Goal: Transaction & Acquisition: Purchase product/service

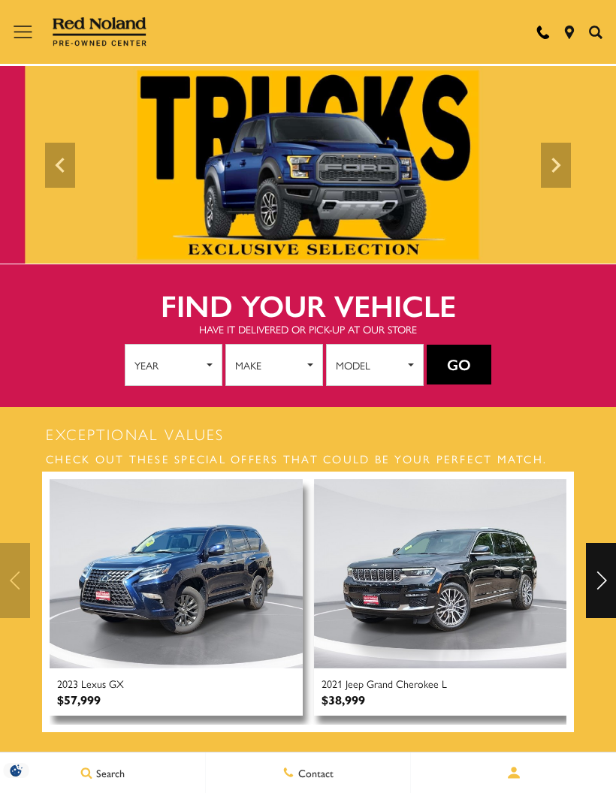
click at [287, 361] on span "Make" at bounding box center [269, 365] width 68 height 23
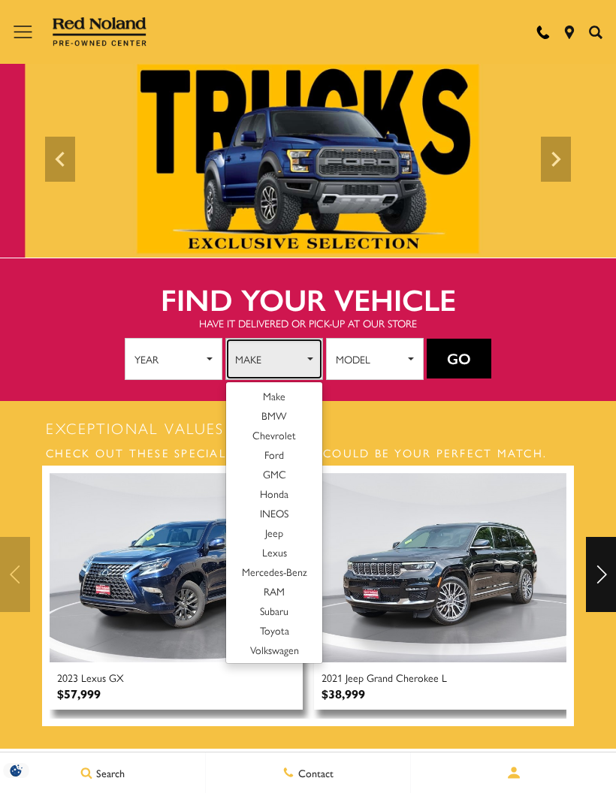
scroll to position [8, 0]
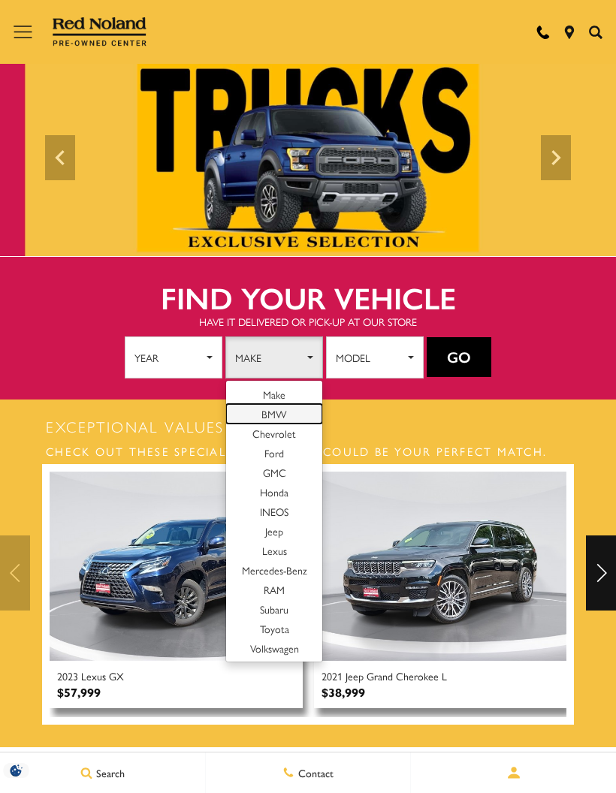
click at [291, 409] on link "BMW" at bounding box center [274, 414] width 96 height 20
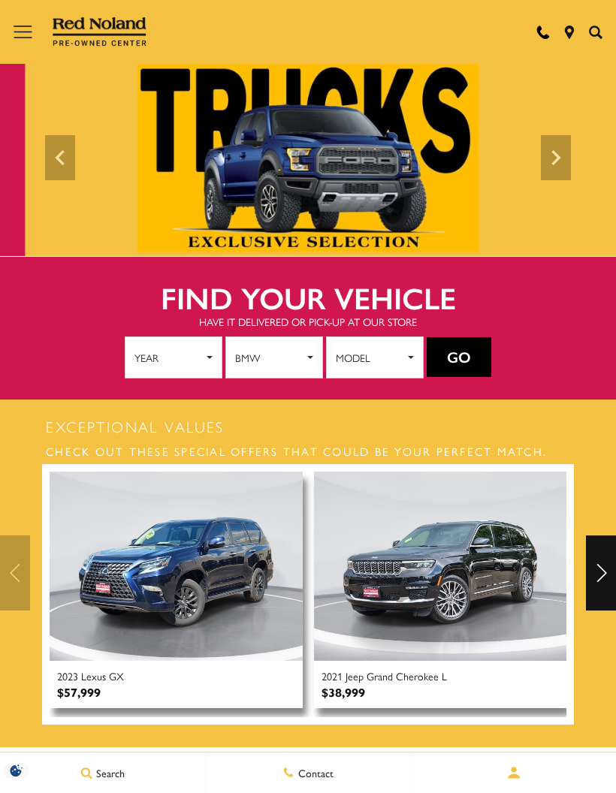
click at [455, 357] on button "Go" at bounding box center [459, 357] width 65 height 41
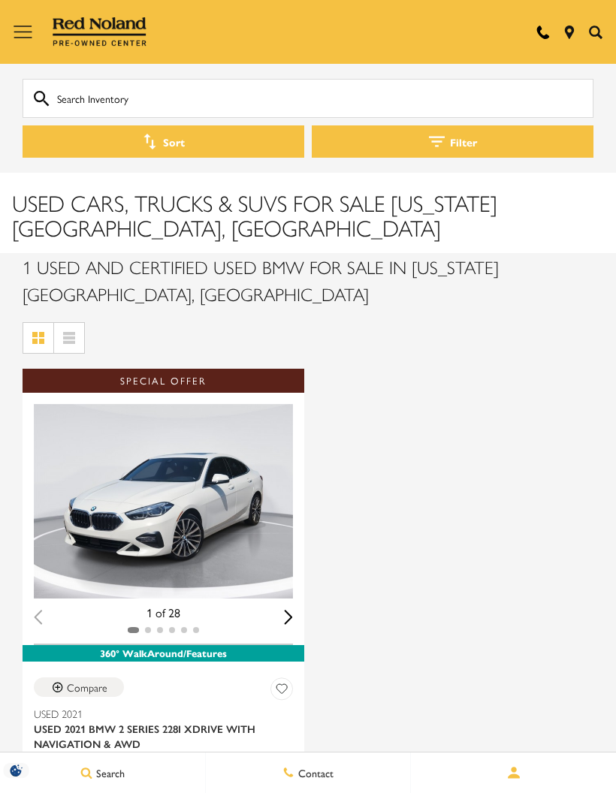
click at [12, 29] on button "Menu" at bounding box center [22, 32] width 45 height 64
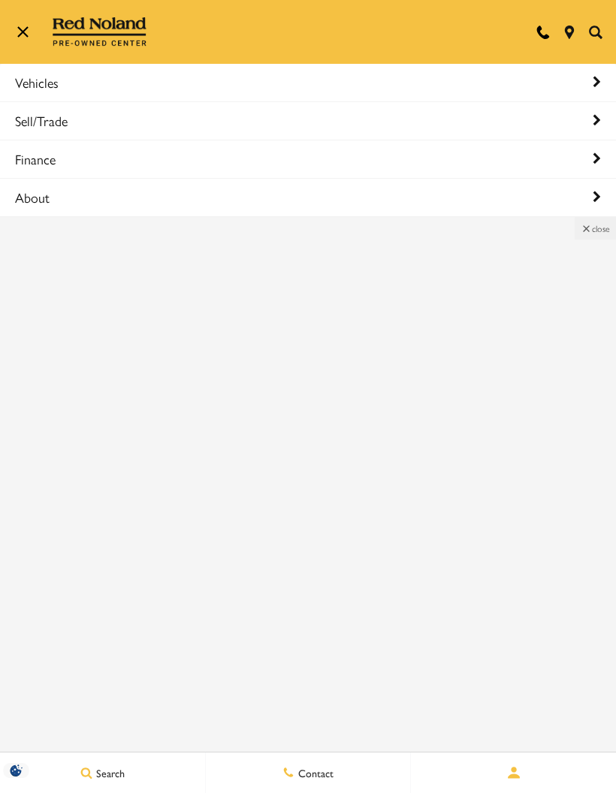
click at [83, 86] on link "Vehicles" at bounding box center [308, 83] width 616 height 38
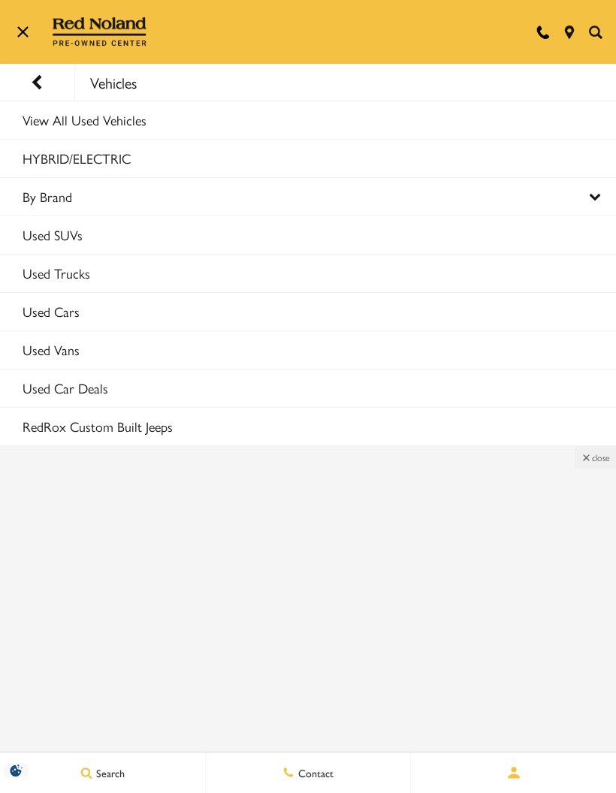
click at [94, 237] on link "Used SUVs" at bounding box center [308, 235] width 616 height 38
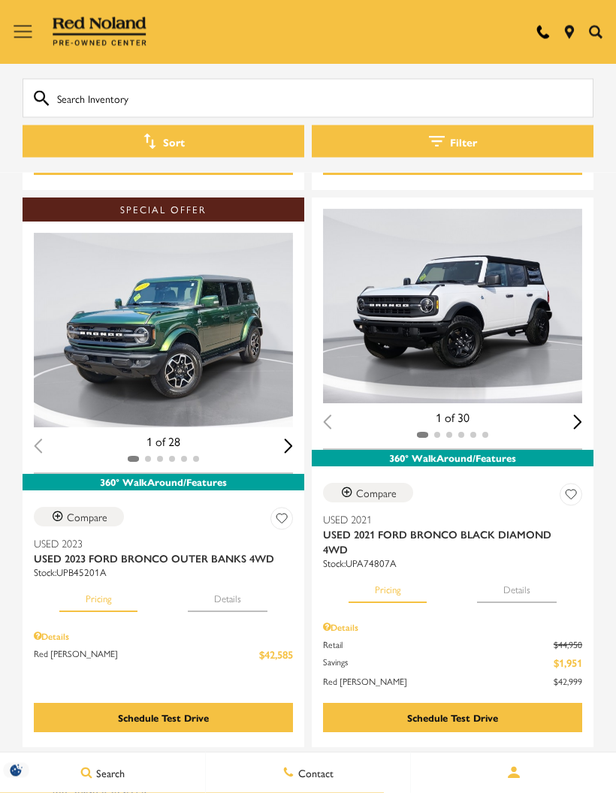
scroll to position [1269, 0]
click at [574, 415] on div "Next slide" at bounding box center [577, 422] width 9 height 14
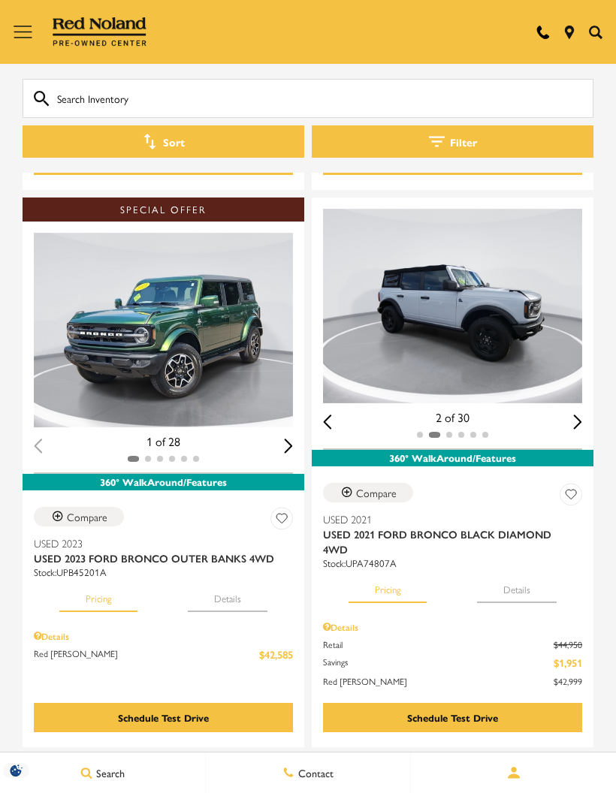
click at [573, 415] on div "Next slide" at bounding box center [577, 422] width 9 height 14
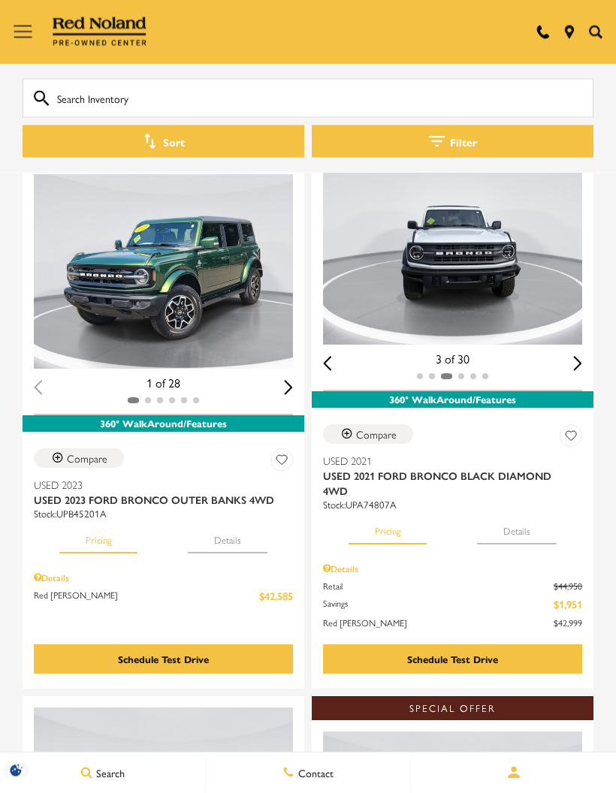
scroll to position [1328, 0]
click at [288, 380] on div "Next slide" at bounding box center [288, 387] width 9 height 14
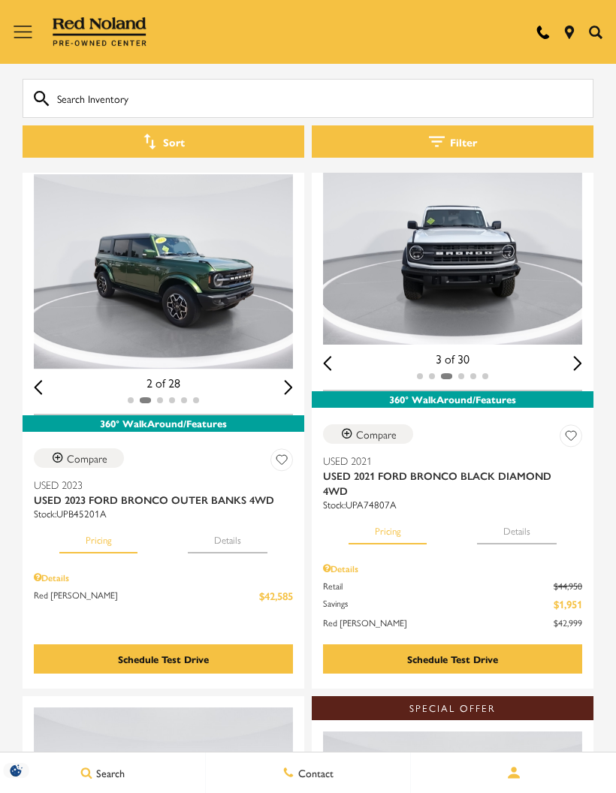
click at [286, 380] on div "Next slide" at bounding box center [288, 387] width 9 height 14
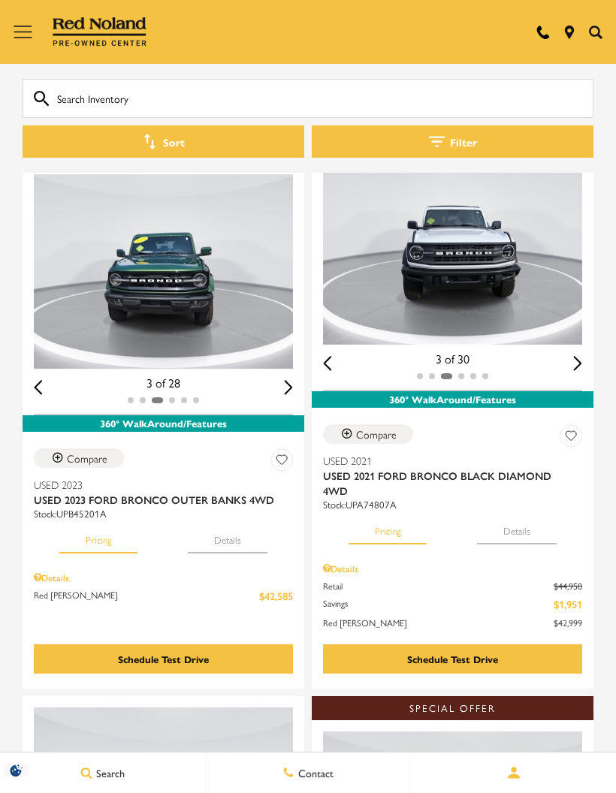
click at [286, 380] on div "Next slide" at bounding box center [288, 387] width 9 height 14
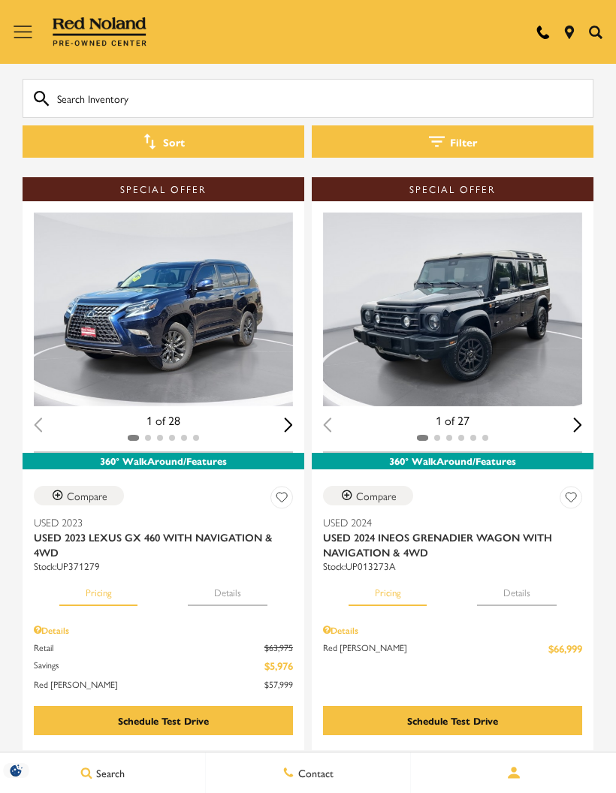
scroll to position [2424, 0]
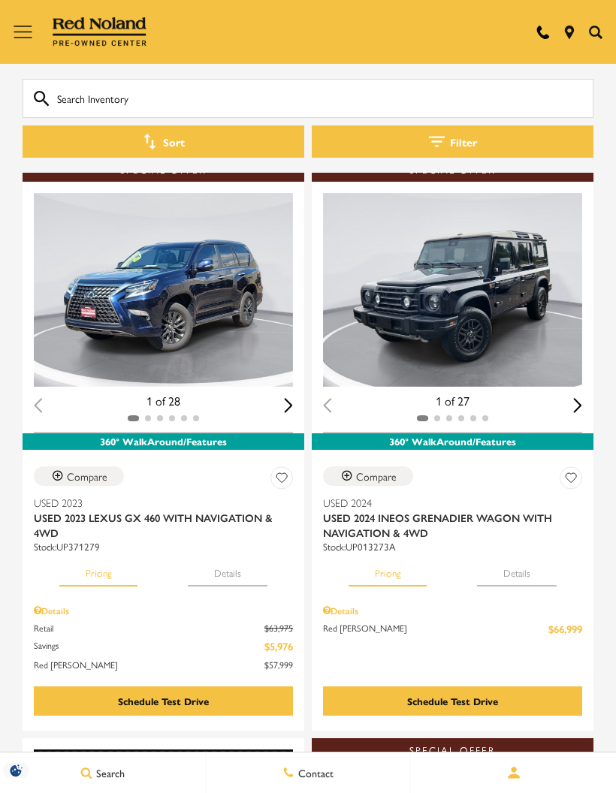
click at [159, 249] on img "1 / 2" at bounding box center [163, 290] width 259 height 195
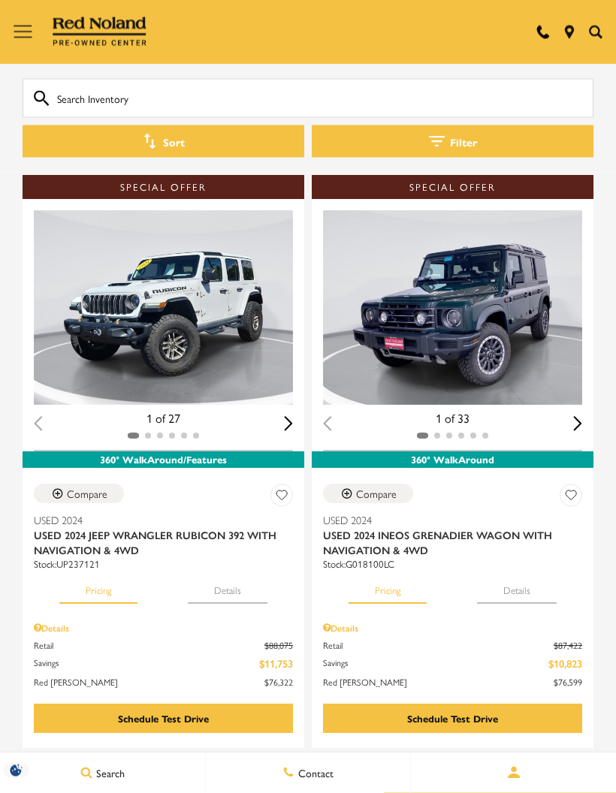
scroll to position [4117, 0]
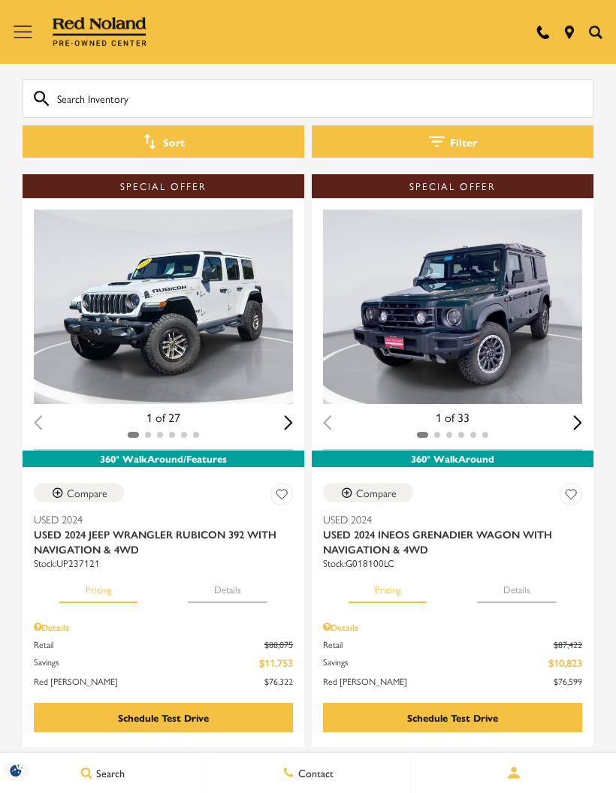
click at [576, 416] on div "Next slide" at bounding box center [577, 423] width 9 height 14
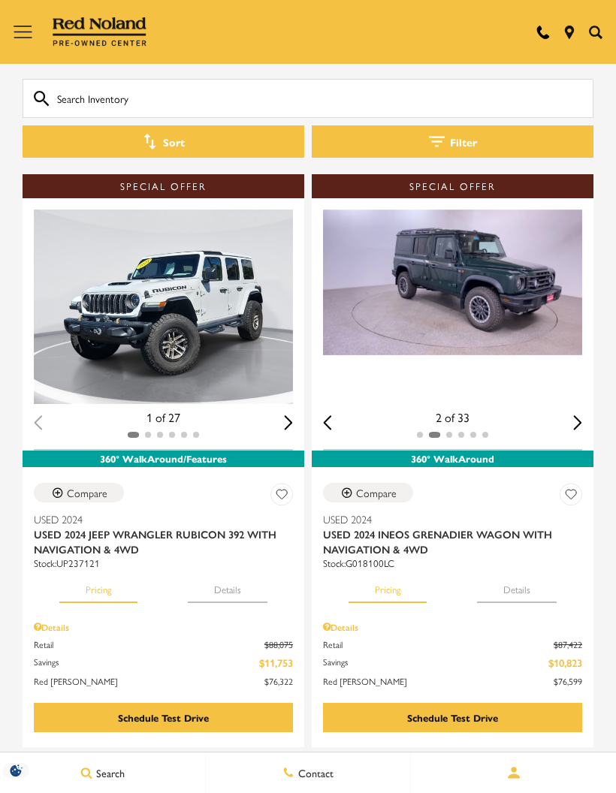
click at [578, 416] on div "Next slide" at bounding box center [577, 423] width 9 height 14
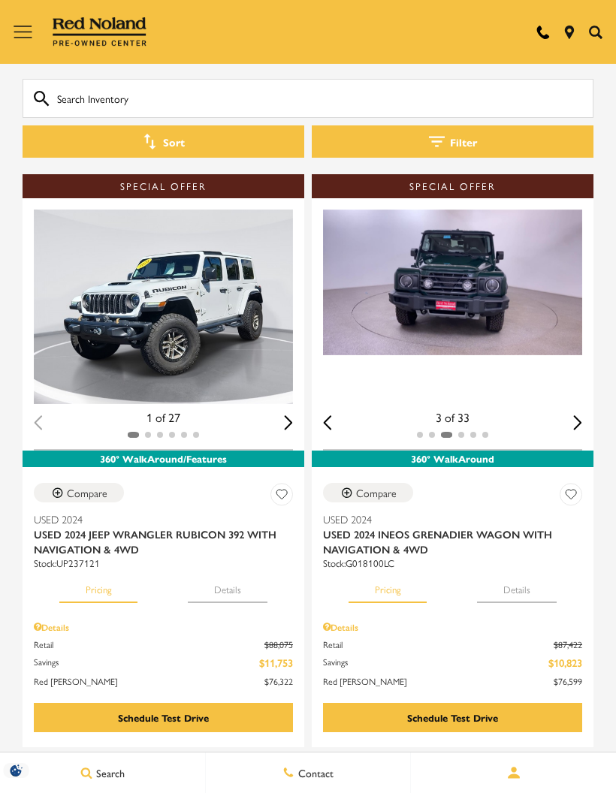
click at [573, 416] on div "Next slide" at bounding box center [577, 423] width 9 height 14
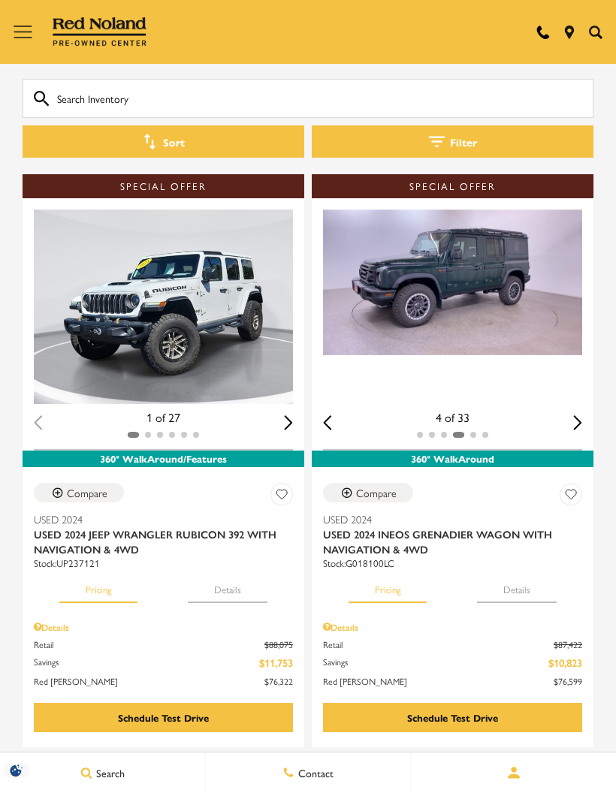
click at [577, 416] on div "Next slide" at bounding box center [577, 423] width 9 height 14
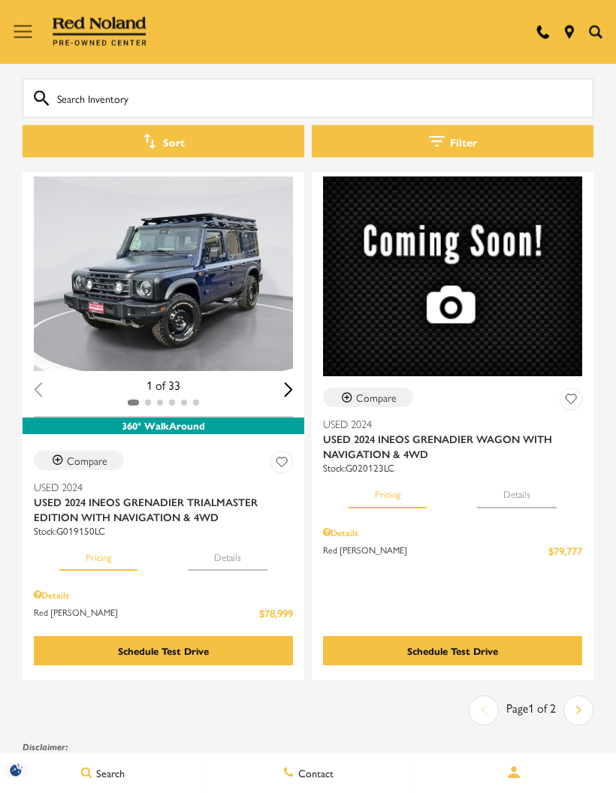
scroll to position [5278, 0]
click at [572, 698] on link "Next" at bounding box center [579, 711] width 28 height 26
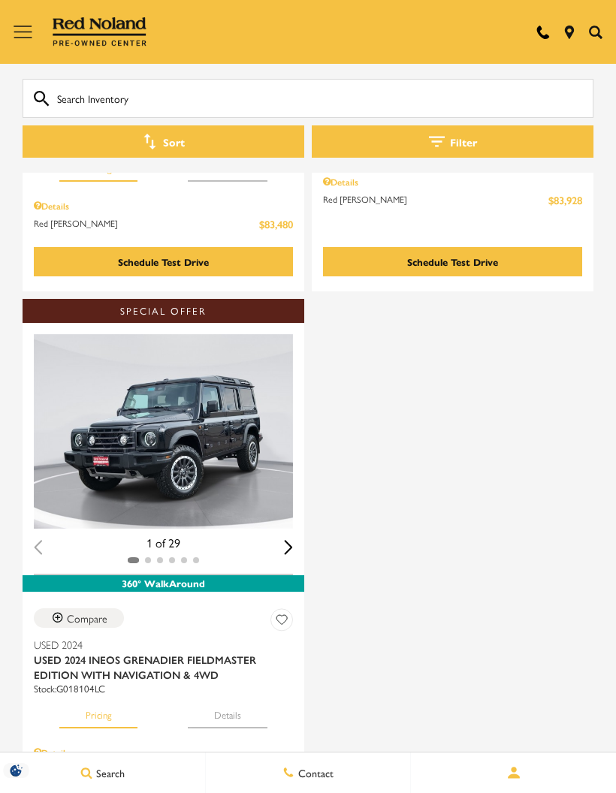
scroll to position [1190, 0]
